Goal: Task Accomplishment & Management: Manage account settings

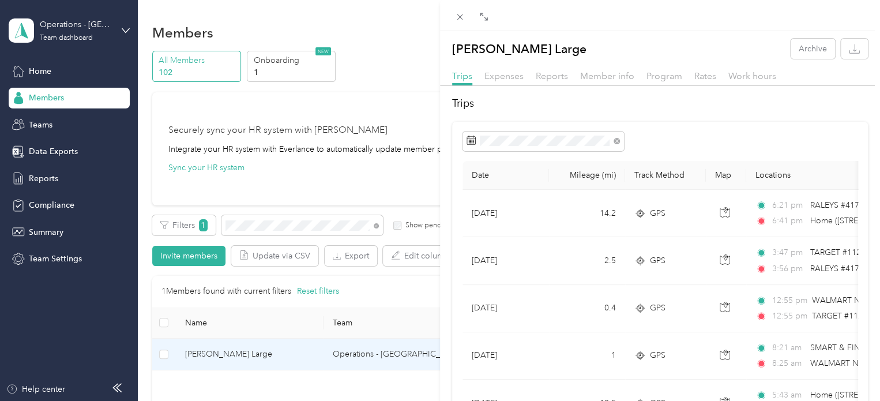
click at [271, 219] on div "[PERSON_NAME] Large Archive Trips Expenses Reports Member info Program Rates Wo…" at bounding box center [440, 200] width 880 height 401
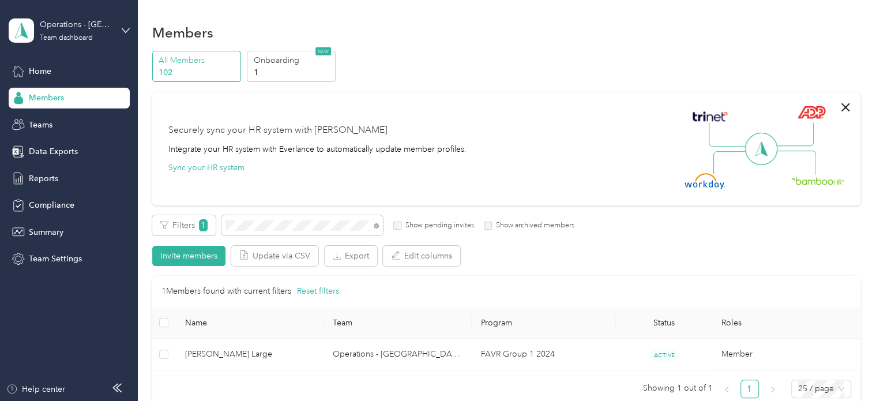
click at [270, 222] on div at bounding box center [440, 200] width 880 height 401
click at [265, 230] on span at bounding box center [301, 225] width 161 height 20
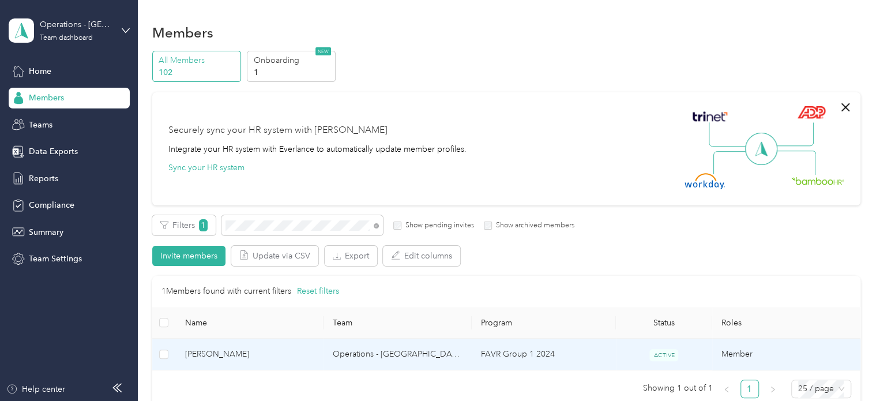
click at [212, 347] on td "[PERSON_NAME]" at bounding box center [250, 354] width 148 height 32
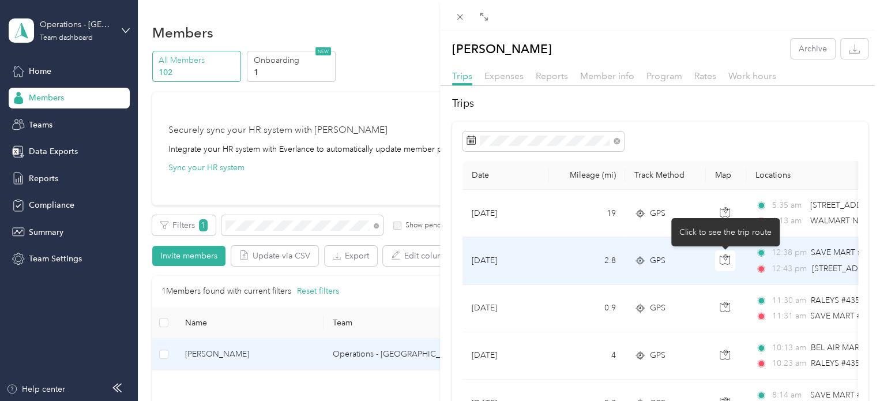
click at [777, 223] on div "Click to see the trip route" at bounding box center [725, 232] width 108 height 28
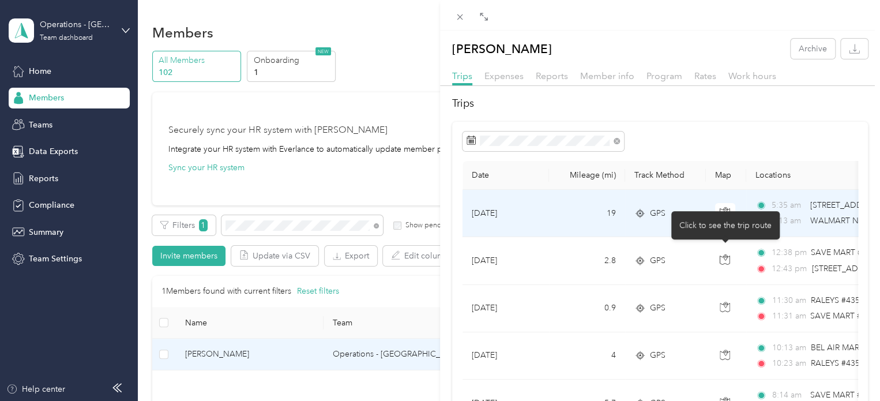
click at [790, 206] on span "5:35 am" at bounding box center [787, 205] width 33 height 13
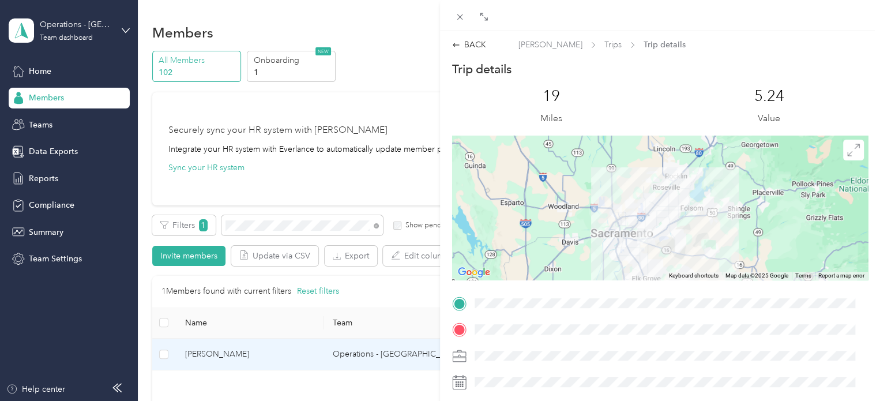
click at [288, 228] on div "BACK [PERSON_NAME] Trips Trip details Trip details This trip cannot be edited b…" at bounding box center [440, 200] width 880 height 401
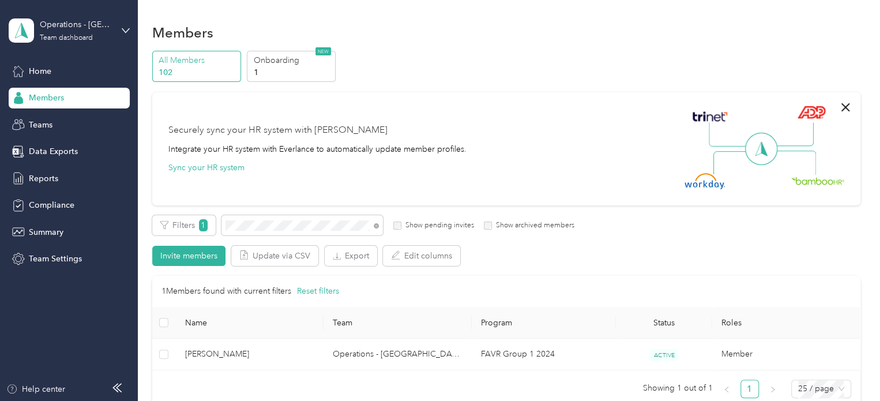
click at [287, 225] on div at bounding box center [440, 200] width 880 height 401
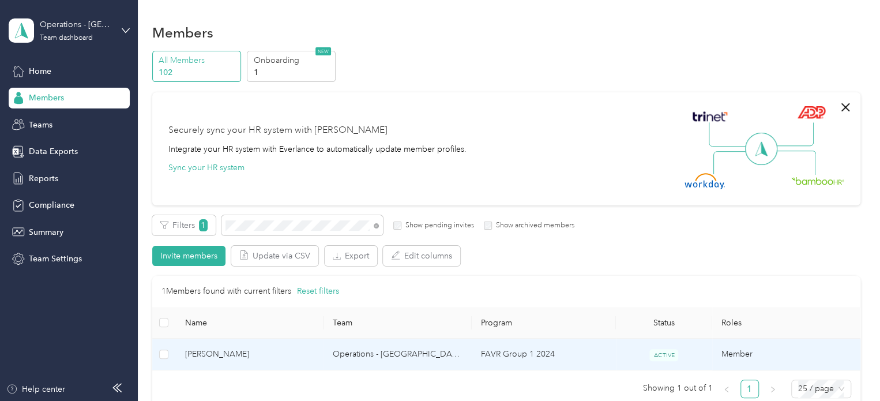
click at [231, 357] on span "[PERSON_NAME]" at bounding box center [250, 354] width 130 height 13
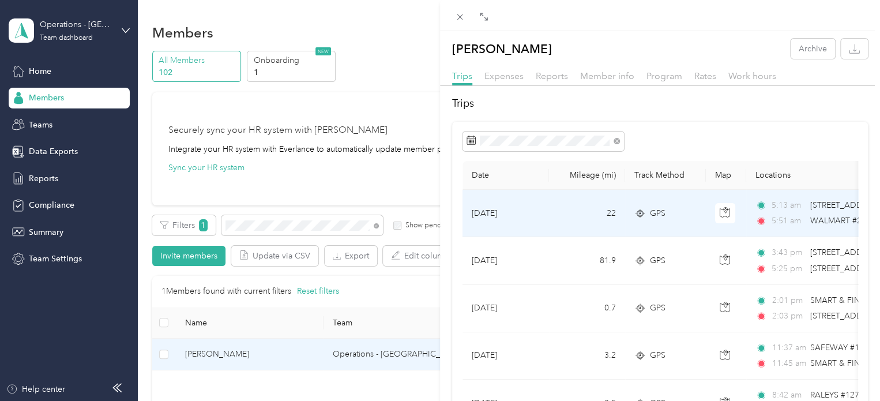
click at [799, 217] on span "5:51 am" at bounding box center [787, 220] width 33 height 13
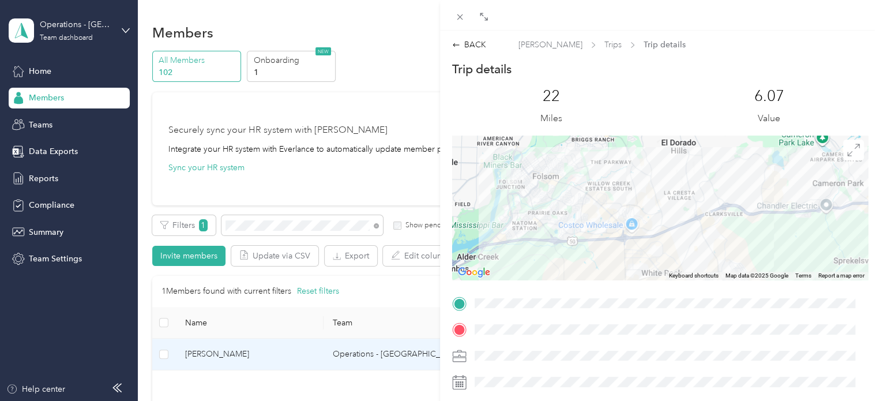
drag, startPoint x: 498, startPoint y: 213, endPoint x: 551, endPoint y: 230, distance: 55.1
click at [551, 230] on div at bounding box center [660, 207] width 416 height 144
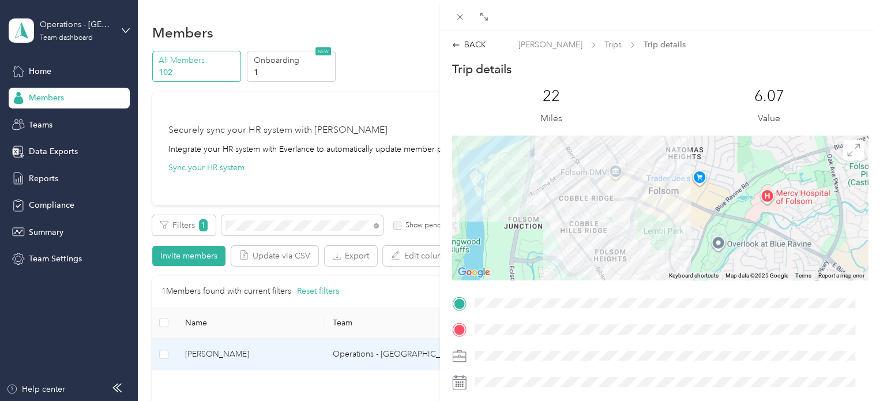
drag, startPoint x: 510, startPoint y: 160, endPoint x: 543, endPoint y: 264, distance: 109.0
click at [543, 264] on div at bounding box center [660, 207] width 416 height 144
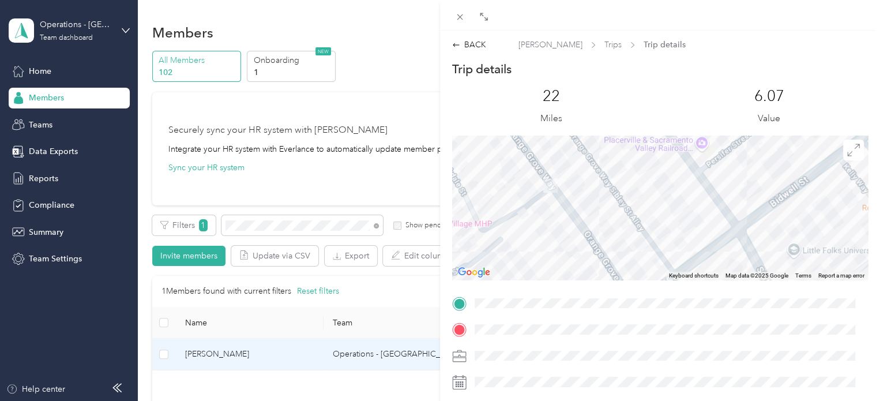
drag, startPoint x: 540, startPoint y: 180, endPoint x: 551, endPoint y: 257, distance: 76.9
click at [551, 257] on div at bounding box center [660, 207] width 416 height 144
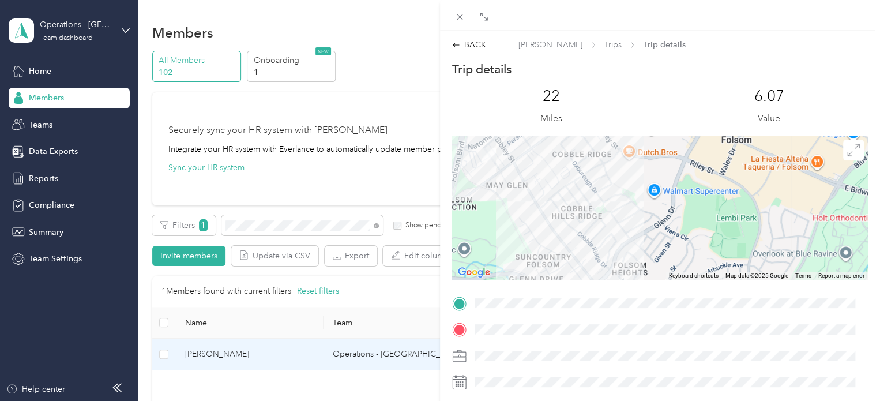
drag, startPoint x: 639, startPoint y: 227, endPoint x: 579, endPoint y: 148, distance: 99.5
click at [579, 148] on div at bounding box center [660, 207] width 416 height 144
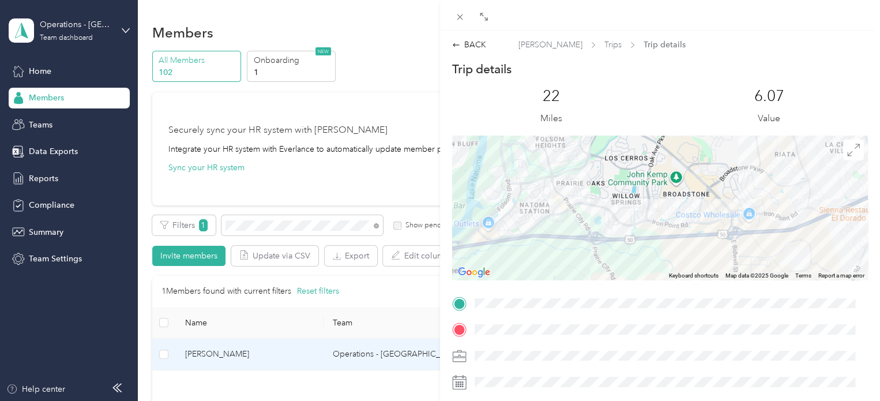
drag, startPoint x: 645, startPoint y: 238, endPoint x: 579, endPoint y: 158, distance: 103.6
click at [553, 140] on div at bounding box center [660, 207] width 416 height 144
click at [473, 47] on div "BACK" at bounding box center [469, 45] width 34 height 12
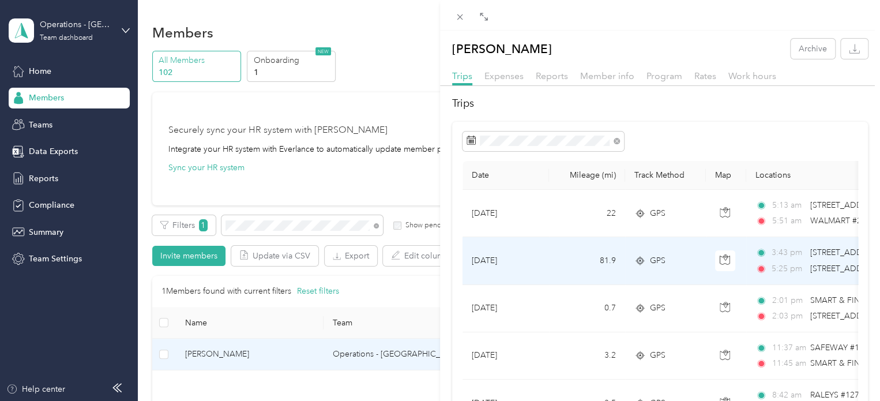
click at [818, 265] on span "[STREET_ADDRESS][US_STATE]" at bounding box center [866, 268] width 115 height 10
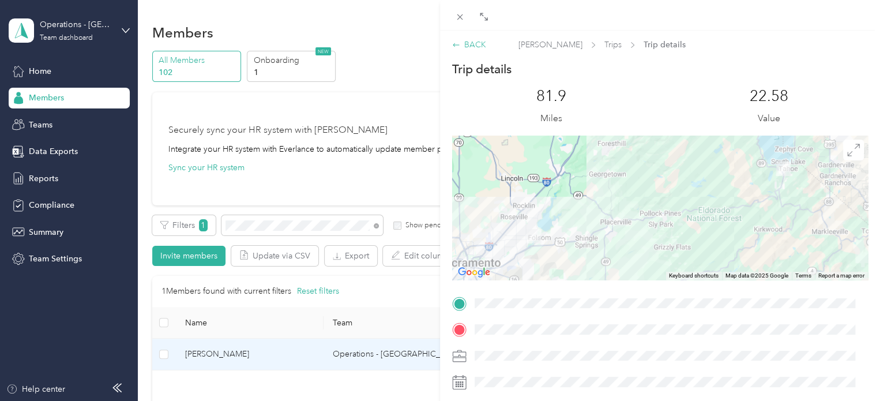
click at [479, 50] on div "BACK" at bounding box center [469, 45] width 34 height 12
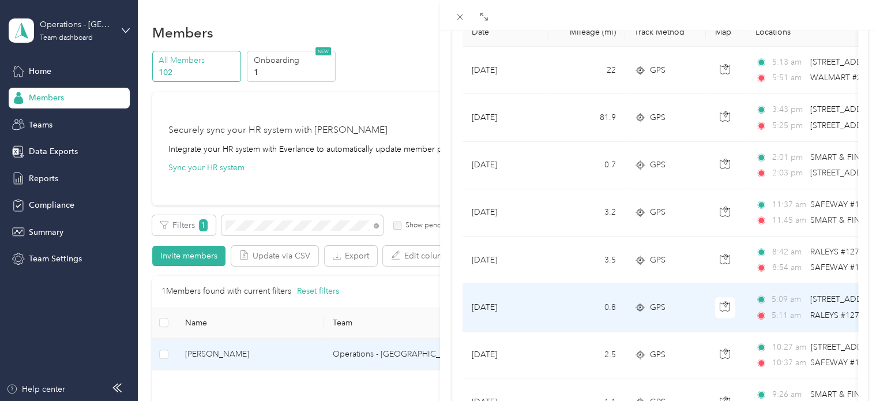
scroll to position [115, 0]
